Goal: Task Accomplishment & Management: Complete application form

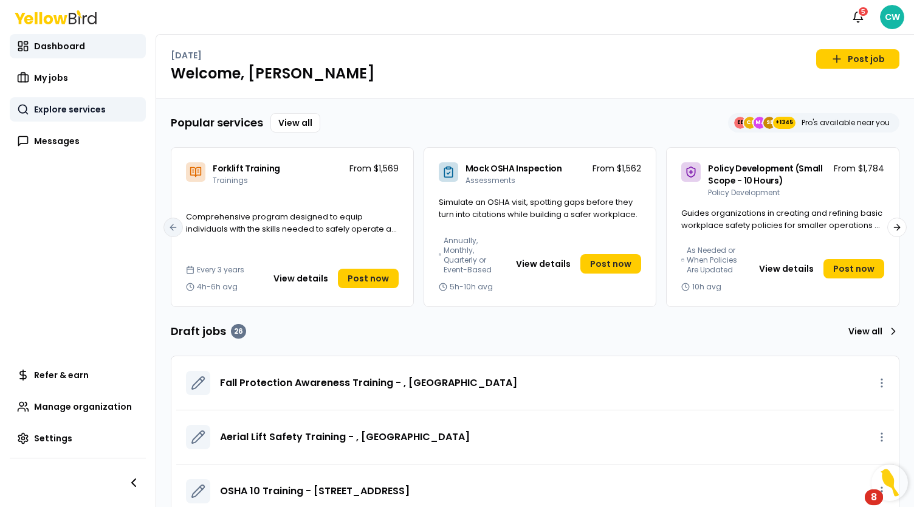
click at [58, 114] on span "Explore services" at bounding box center [70, 109] width 72 height 12
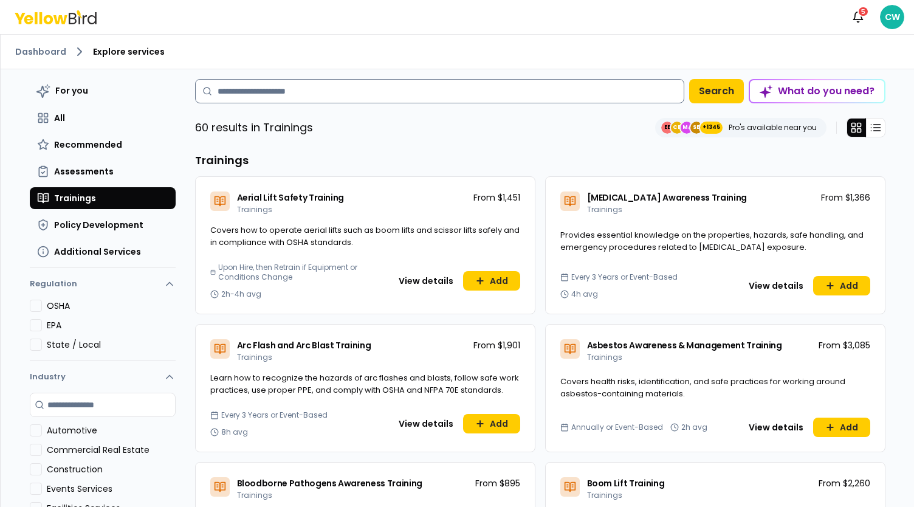
click at [245, 91] on input at bounding box center [439, 91] width 489 height 24
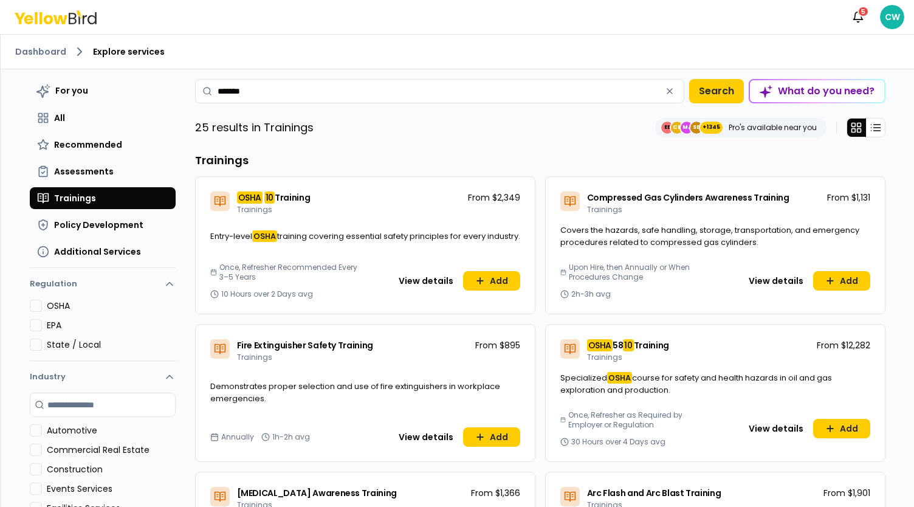
type input "*******"
